Goal: Check status: Check status

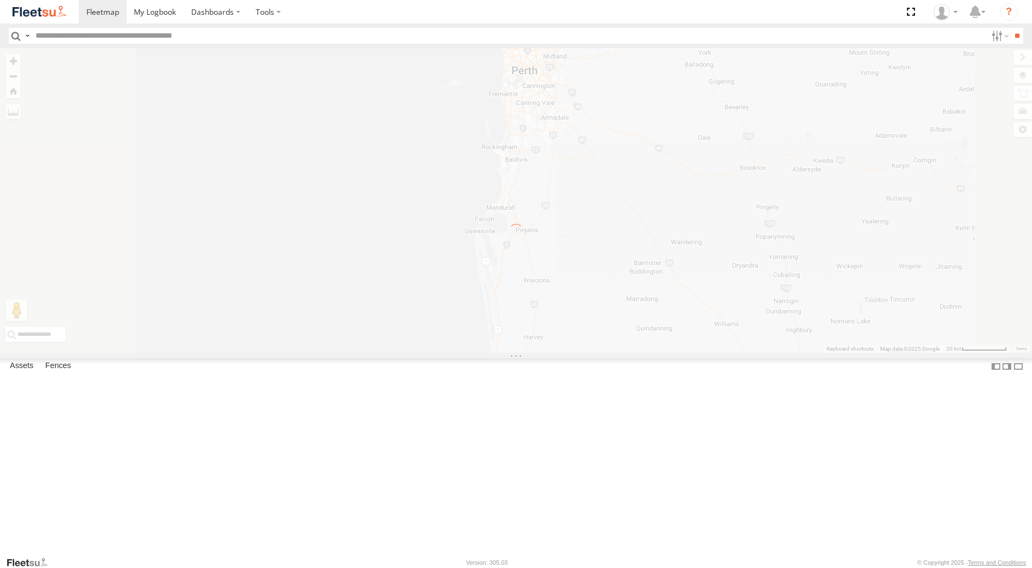
select select "**********"
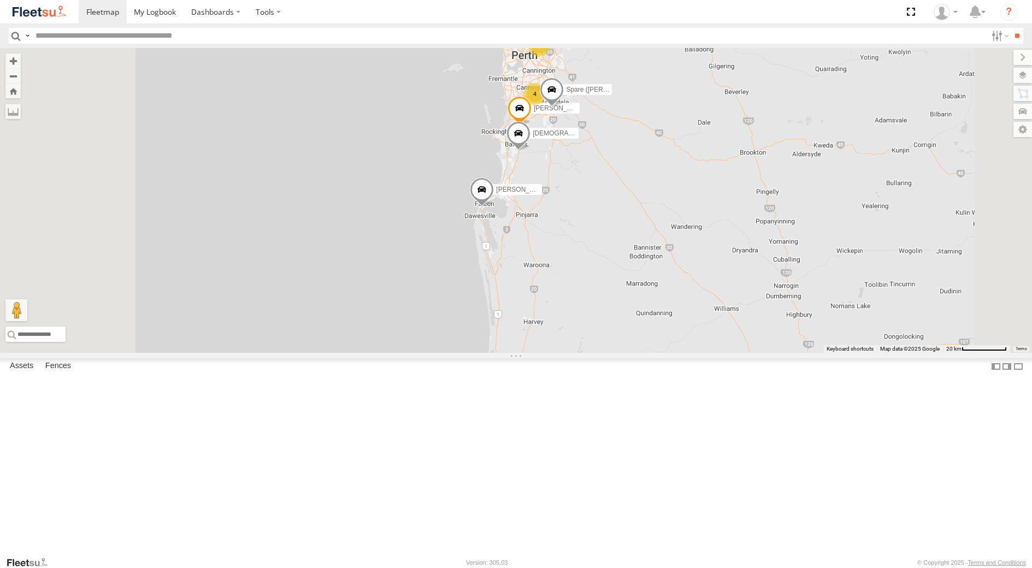
click at [0, 0] on div "Dispatch" at bounding box center [0, 0] width 0 height 0
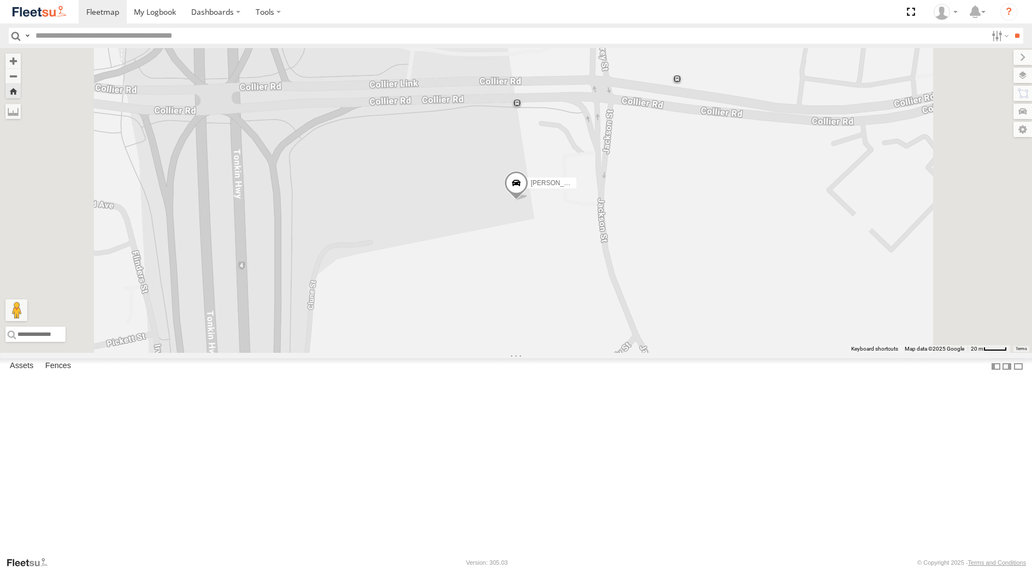
click at [0, 0] on div "[PERSON_NAME] - 1EVQ862" at bounding box center [0, 0] width 0 height 0
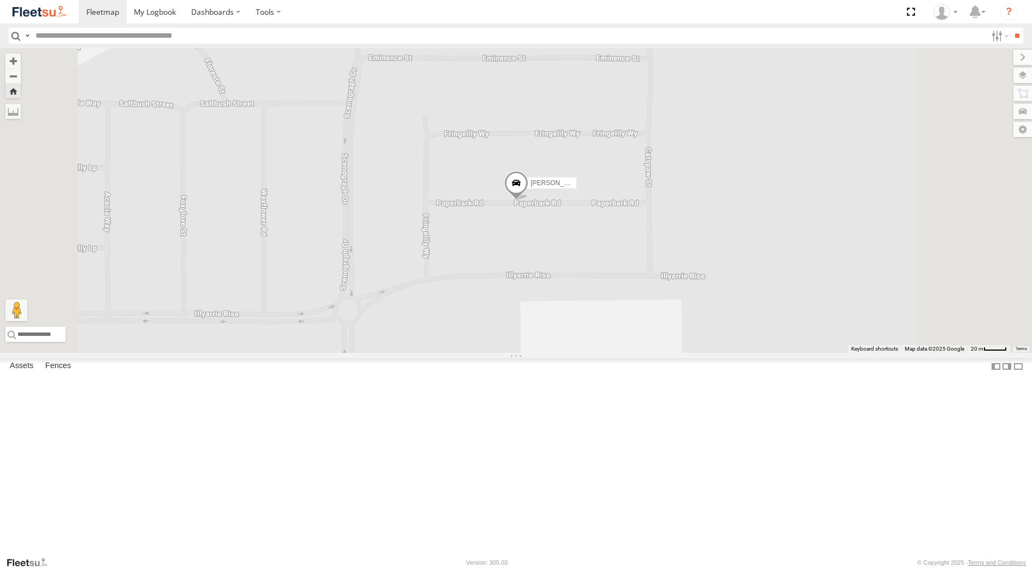
click at [0, 0] on div "TMSS" at bounding box center [0, 0] width 0 height 0
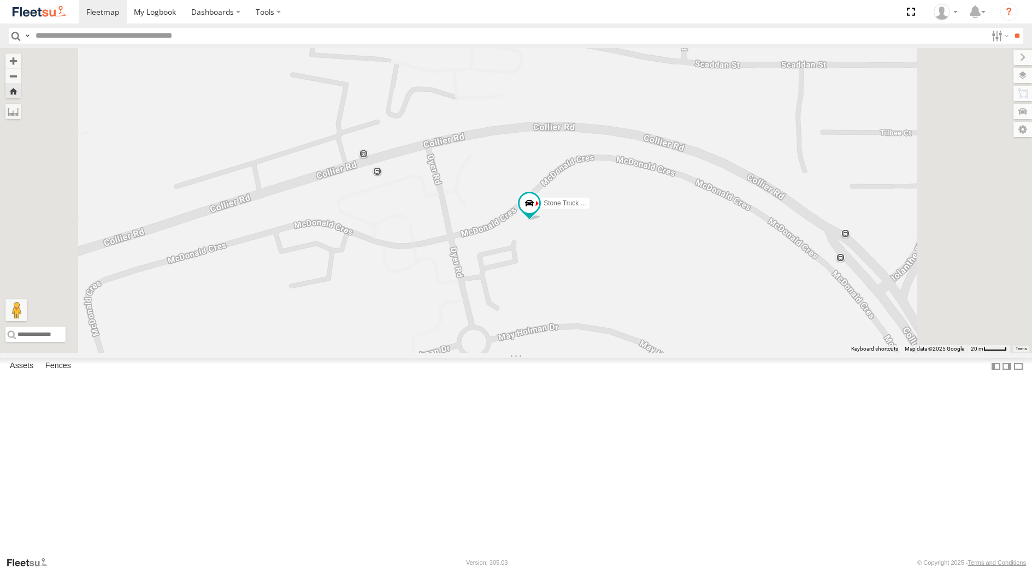
click at [0, 0] on div "TMSS" at bounding box center [0, 0] width 0 height 0
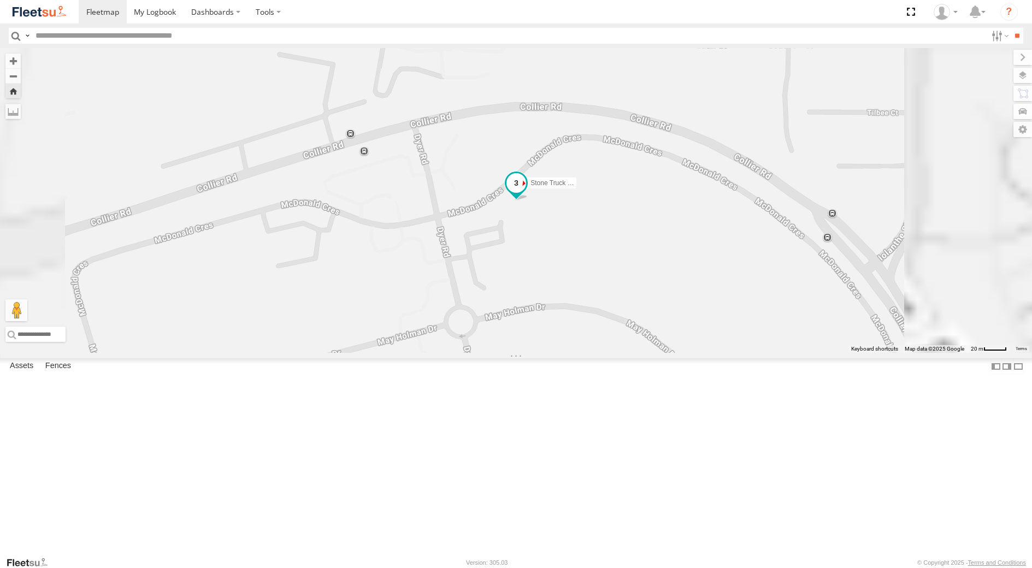
drag, startPoint x: 70, startPoint y: 76, endPoint x: 646, endPoint y: 292, distance: 615.3
click at [528, 201] on span at bounding box center [516, 187] width 24 height 30
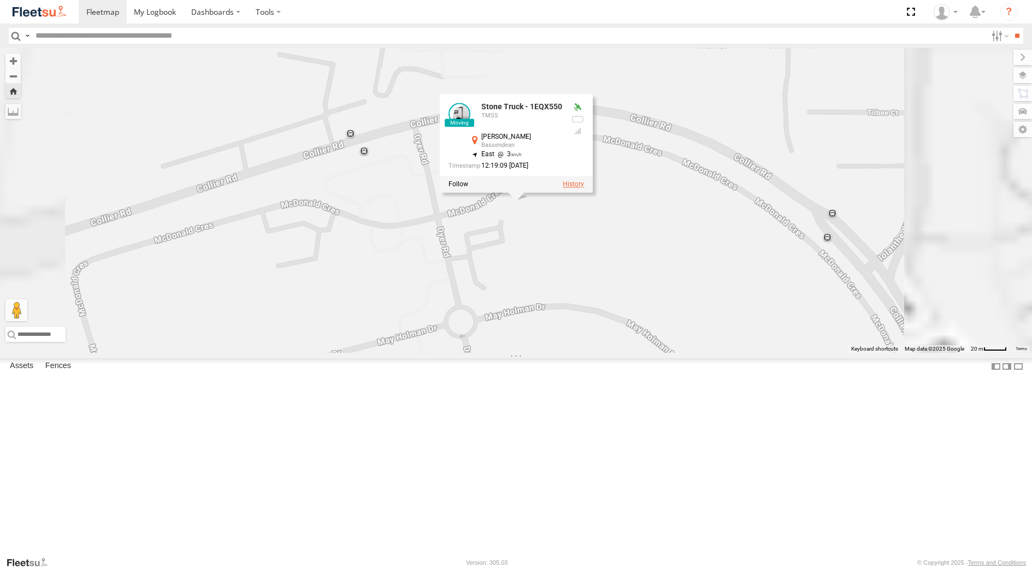
click at [584, 189] on label at bounding box center [573, 185] width 21 height 8
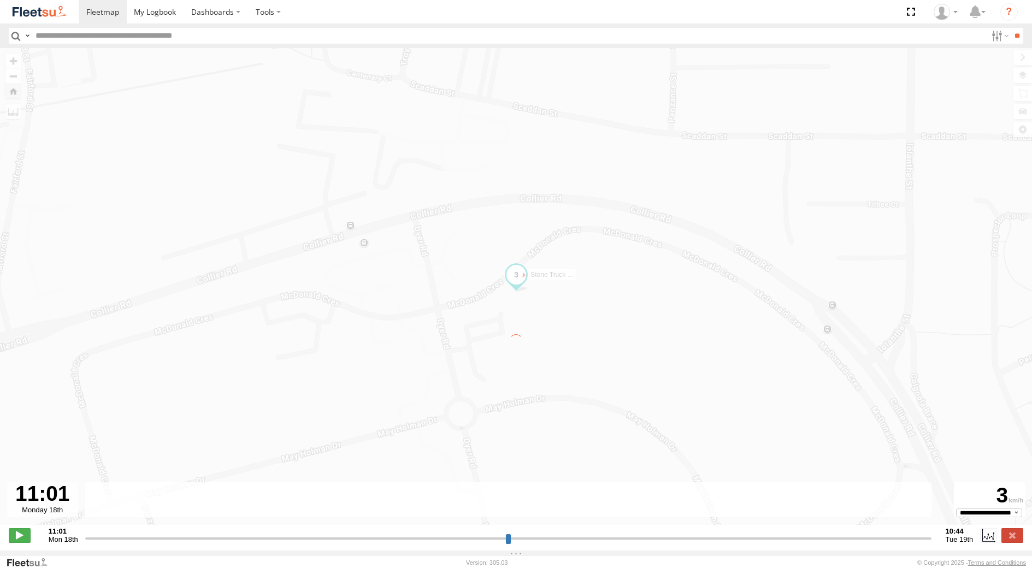
type input "**********"
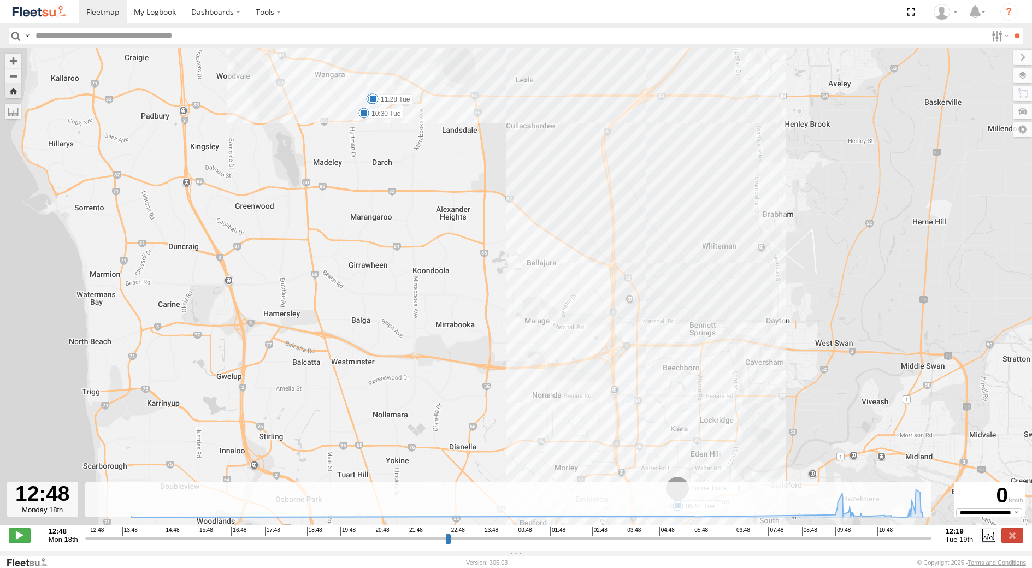
click at [362, 116] on span at bounding box center [363, 113] width 11 height 11
click at [455, 125] on div "Stone Truck - 1EQX550 13:56 Mon 05:52 Tue 10:30 Tue 10:38 Tue 11:28 Tue 10:30 […" at bounding box center [516, 292] width 1032 height 489
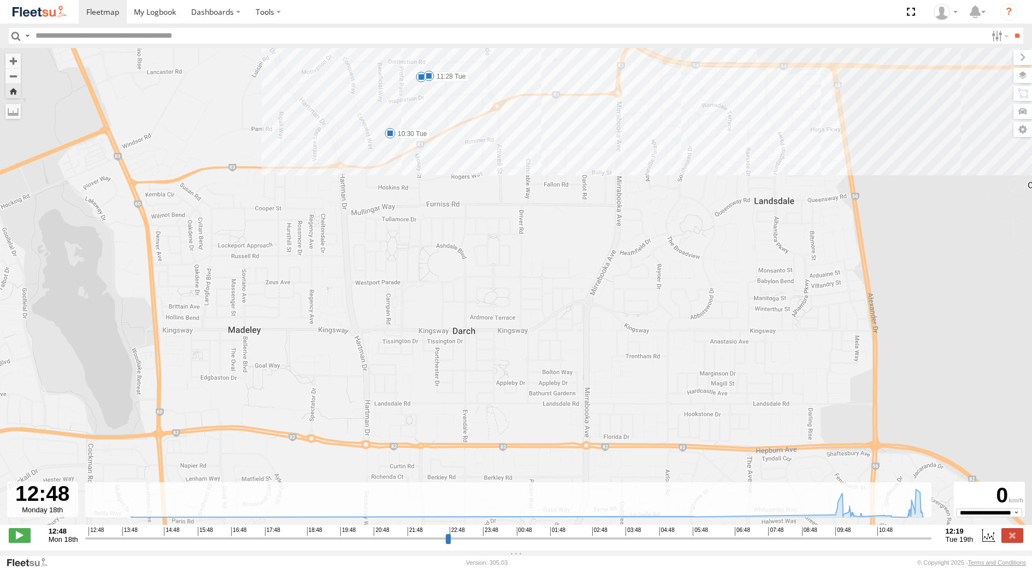
click at [392, 134] on span at bounding box center [390, 133] width 11 height 11
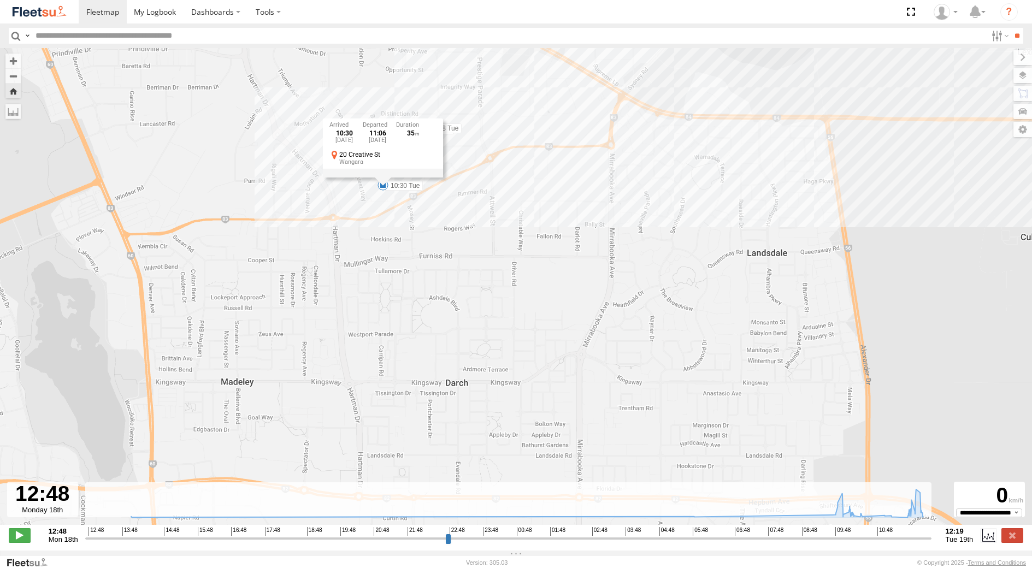
drag, startPoint x: 477, startPoint y: 136, endPoint x: 469, endPoint y: 190, distance: 54.6
click at [469, 190] on div "Stone Truck - 1EQX550 13:56 Mon 05:52 Tue 10:30 Tue 10:38 Tue 11:28 Tue 10:30 […" at bounding box center [516, 292] width 1032 height 489
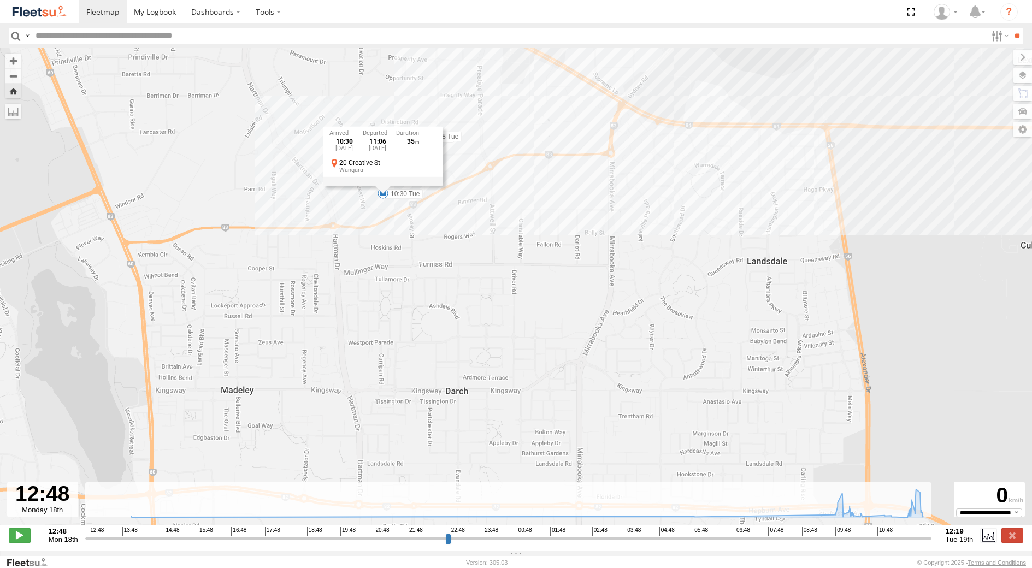
click at [469, 190] on div "Stone Truck - 1EQX550 13:56 Mon 05:52 Tue 10:30 Tue 10:38 Tue 11:28 Tue 10:30 […" at bounding box center [516, 292] width 1032 height 489
click at [416, 139] on span at bounding box center [414, 137] width 11 height 11
click at [421, 129] on div "10:38 [DATE] 11:13 [DATE] 14 Quantum Link Wangara" at bounding box center [414, 99] width 120 height 58
click at [423, 137] on span at bounding box center [421, 136] width 11 height 11
click at [458, 149] on div "Stone Truck - 1EQX550 13:56 Mon 05:52 Tue 10:30 Tue 10:38 Tue 11:28 Tue 11:28 […" at bounding box center [516, 292] width 1032 height 489
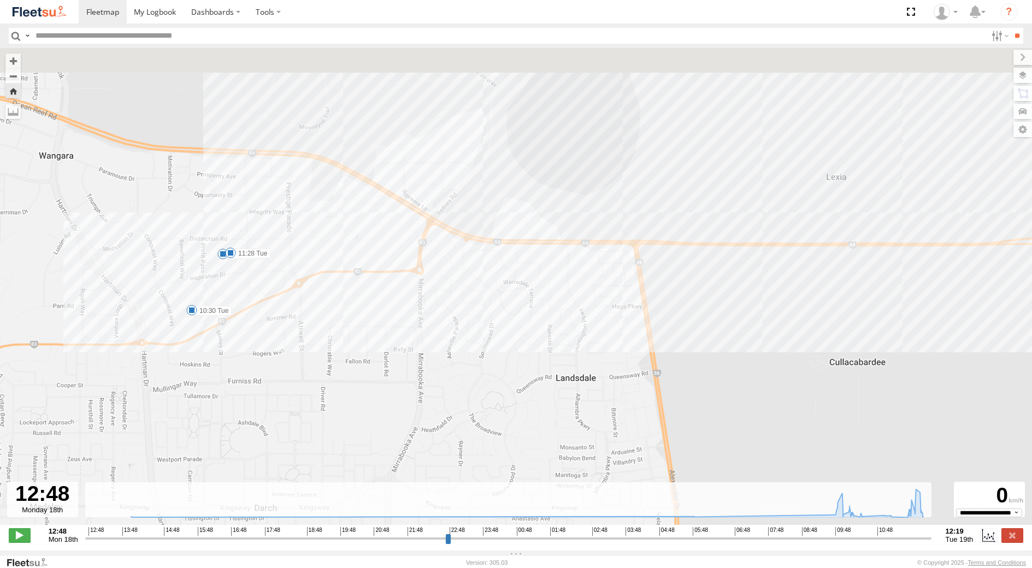
drag, startPoint x: 663, startPoint y: 262, endPoint x: 465, endPoint y: 379, distance: 230.5
click at [465, 379] on div "Stone Truck - 1EQX550 13:56 Mon 05:52 Tue 10:30 Tue 10:38 Tue 11:28 Tue" at bounding box center [516, 292] width 1032 height 489
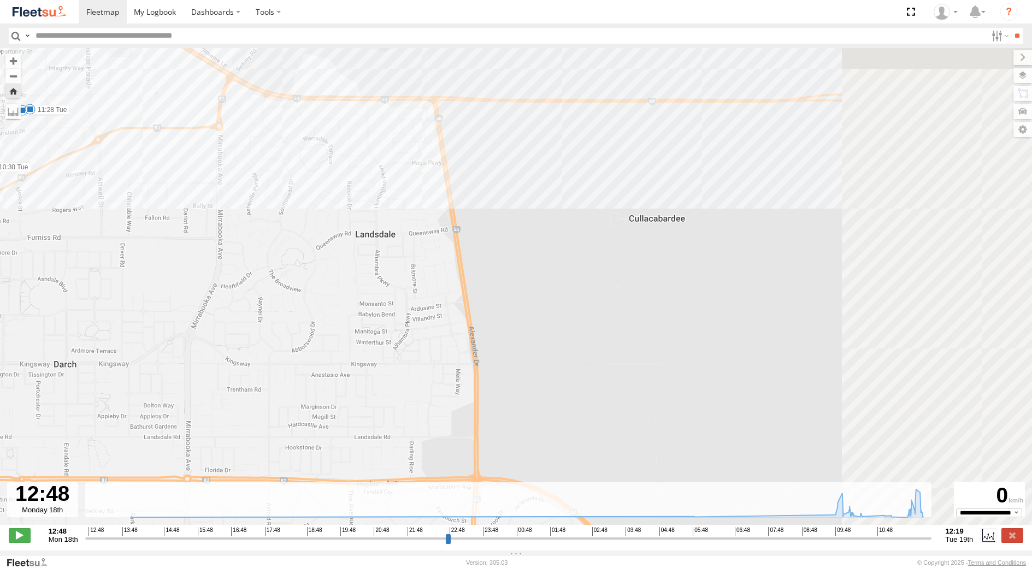
drag, startPoint x: 550, startPoint y: 412, endPoint x: 278, endPoint y: 224, distance: 331.5
click at [285, 227] on div "Stone Truck - 1EQX550 13:56 Mon 05:52 Tue 10:30 Tue 10:38 Tue 11:28 Tue" at bounding box center [516, 292] width 1032 height 489
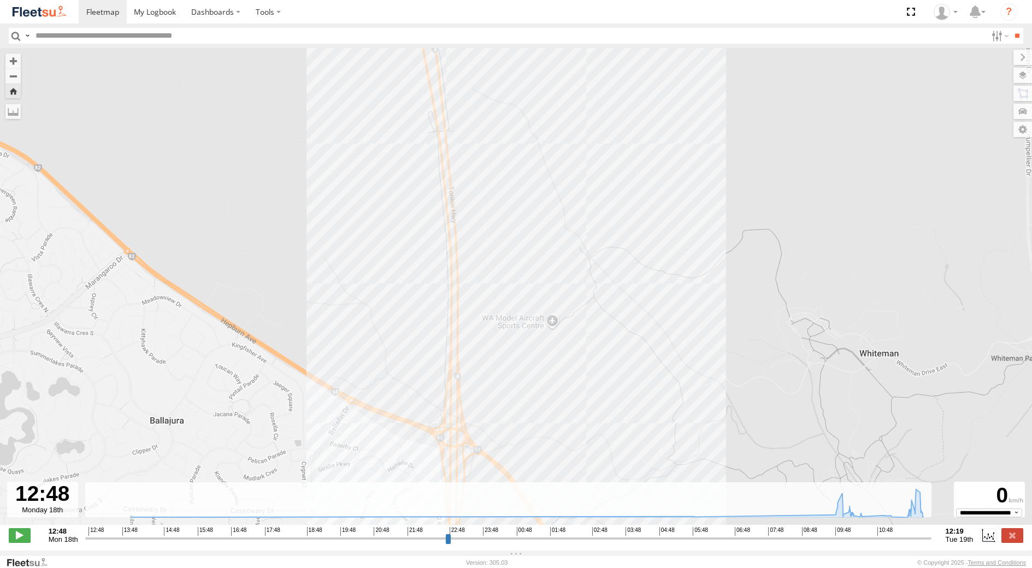
drag, startPoint x: 386, startPoint y: 374, endPoint x: 287, endPoint y: 46, distance: 342.3
click at [305, 104] on div "Stone Truck - 1EQX550 13:56 Mon 05:52 Tue 10:30 Tue 10:38 Tue 11:28 Tue" at bounding box center [516, 292] width 1032 height 489
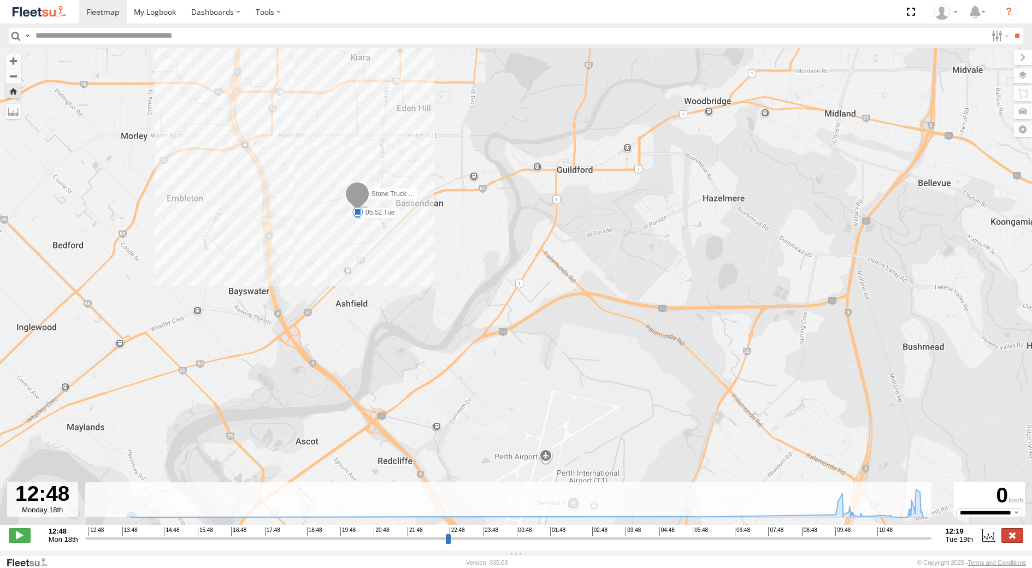
click at [1012, 535] on label at bounding box center [1013, 535] width 22 height 14
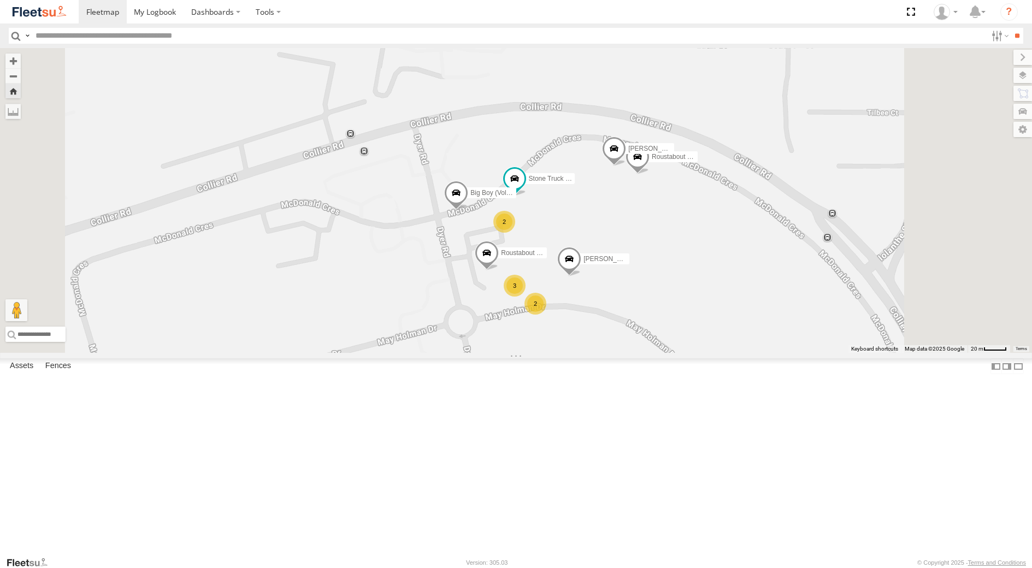
click at [0, 0] on div "TMSS" at bounding box center [0, 0] width 0 height 0
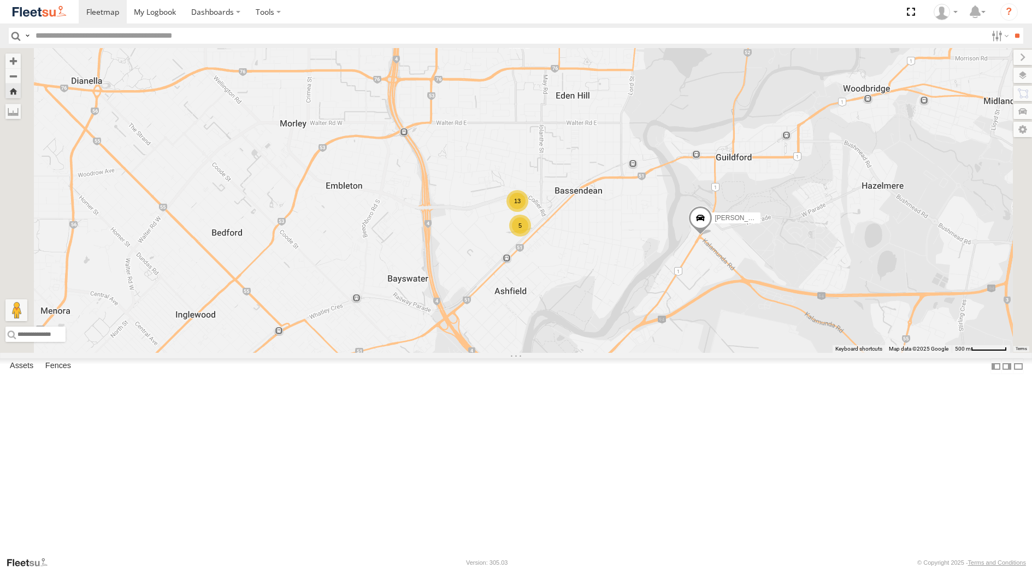
click at [0, 0] on div "[PERSON_NAME] - 1EVQ862" at bounding box center [0, 0] width 0 height 0
